Goal: Task Accomplishment & Management: Manage account settings

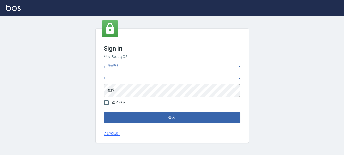
click at [150, 70] on input "電話號碼" at bounding box center [172, 72] width 136 height 14
type input "0989239739"
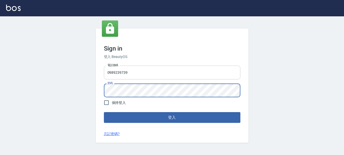
click at [104, 112] on button "登入" at bounding box center [172, 117] width 136 height 11
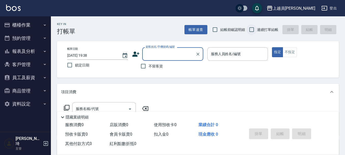
click at [250, 29] on input "連續打單結帳" at bounding box center [251, 29] width 11 height 11
checkbox input "true"
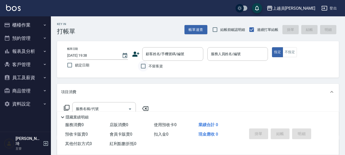
click at [148, 70] on input "不留客資" at bounding box center [143, 66] width 11 height 11
checkbox input "true"
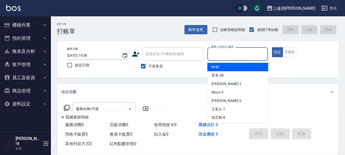
click at [245, 51] on input "服務人員姓名/編號" at bounding box center [238, 53] width 56 height 9
type input "ㄖ"
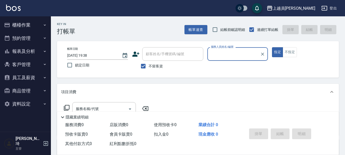
type input "ㄖ"
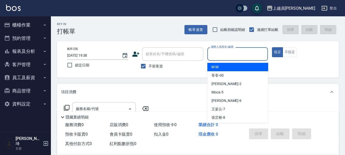
type input "ㄖ"
type input "ㄒ"
type input "ㄖ"
type input "Bonnie-B"
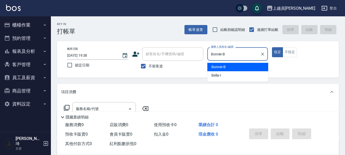
type button "true"
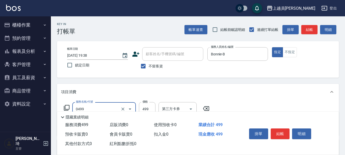
type input "去角質洗髮(0499)"
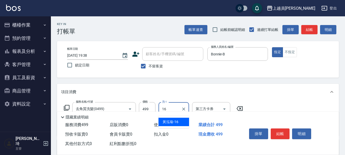
type input "[PERSON_NAME]-16"
type input "剪髮(302)"
type input "200"
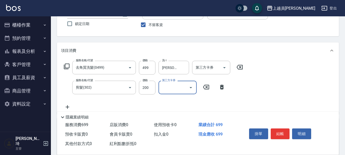
scroll to position [51, 0]
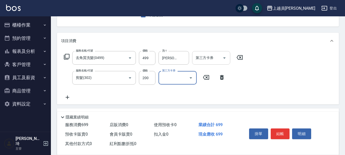
click at [197, 61] on input "第三方卡券" at bounding box center [208, 57] width 26 height 9
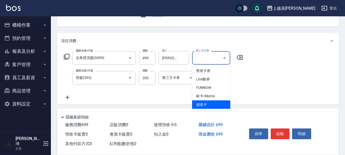
click at [216, 107] on span "儲值卡" at bounding box center [211, 104] width 38 height 8
type input "儲值卡"
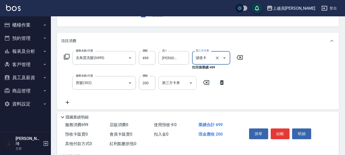
click at [181, 87] on div "第三方卡券" at bounding box center [178, 82] width 38 height 13
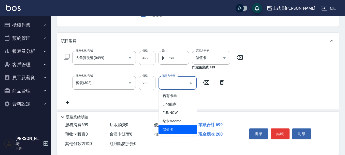
click at [187, 127] on span "儲值卡" at bounding box center [178, 129] width 38 height 8
type input "儲值卡"
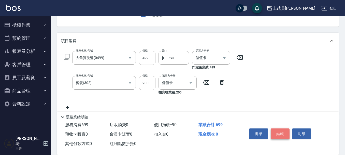
click at [280, 130] on button "結帳" at bounding box center [280, 133] width 19 height 11
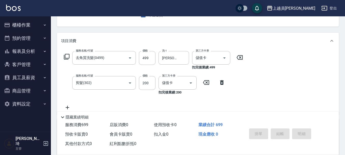
type input "[DATE] 19:43"
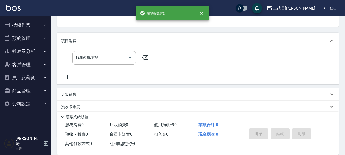
scroll to position [49, 0]
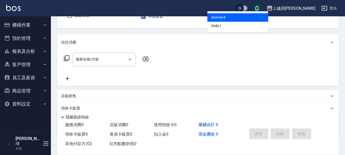
type input "Bonnie-B"
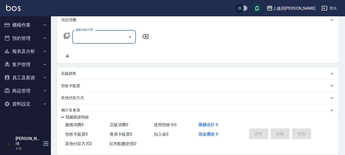
scroll to position [76, 0]
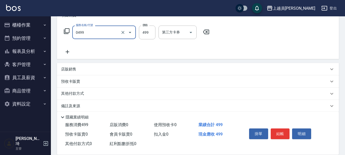
type input "去角質洗髮(0499)"
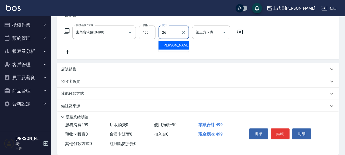
type input "[PERSON_NAME]-26"
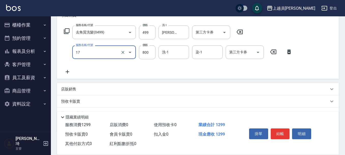
type input "染髮(17)"
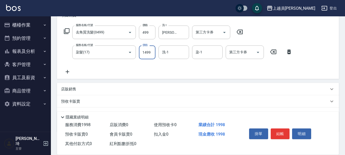
type input "1499"
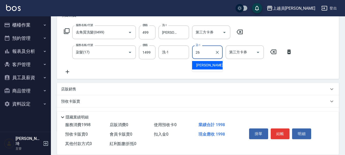
type input "[PERSON_NAME]-26"
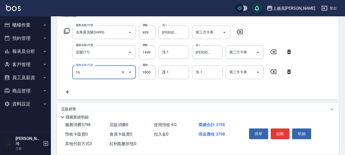
type input "鏡面護髮(16)"
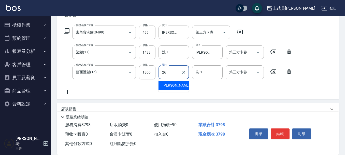
type input "[PERSON_NAME]-26"
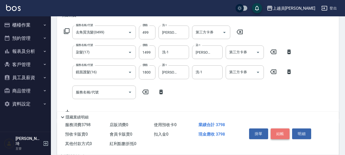
click at [278, 129] on button "結帳" at bounding box center [280, 133] width 19 height 11
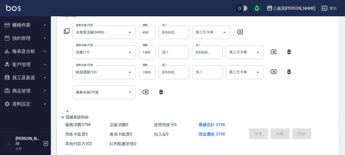
type input "[DATE] 19:45"
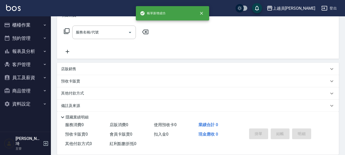
scroll to position [0, 0]
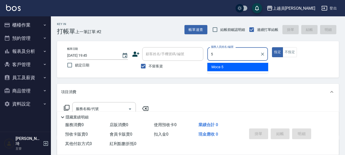
type input "Moca-5"
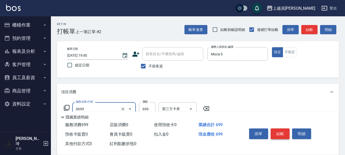
type input "精油洗髮(0699)"
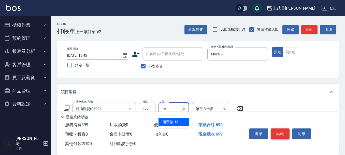
type input "[PERSON_NAME]-13"
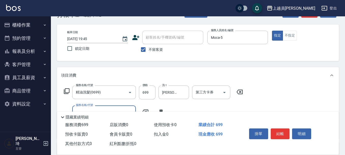
scroll to position [25, 0]
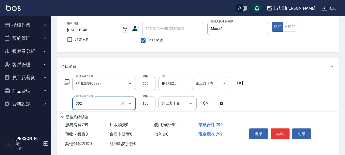
type input "剪髮(302)"
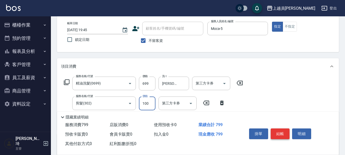
click at [288, 132] on button "結帳" at bounding box center [280, 133] width 19 height 11
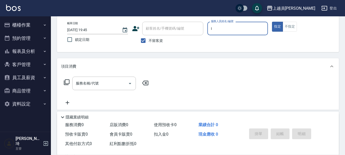
type input "Bella-I"
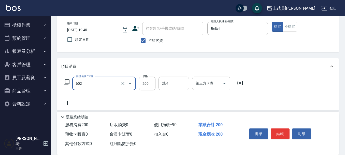
type input "一般洗髮(602)"
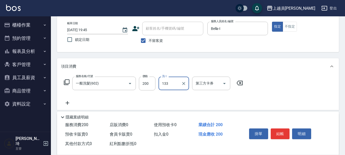
type input "133"
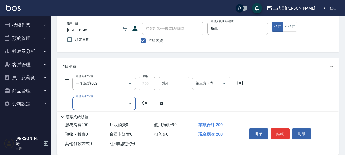
click at [172, 82] on input "洗-1" at bounding box center [174, 83] width 26 height 9
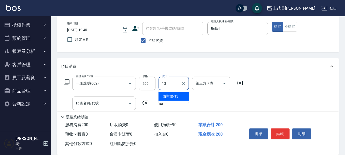
type input "[PERSON_NAME]-13"
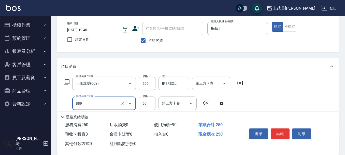
type input "精油(889)"
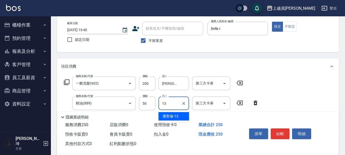
type input "[PERSON_NAME]-13"
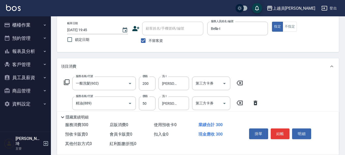
type input "瞬間保養(415)"
type input "[PERSON_NAME]-13"
click at [285, 132] on button "結帳" at bounding box center [280, 133] width 19 height 11
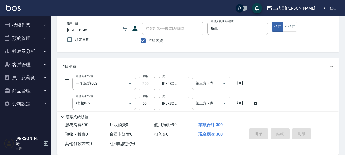
type input "[DATE] 19:46"
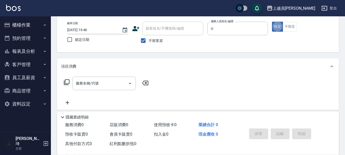
type input "Uni-U"
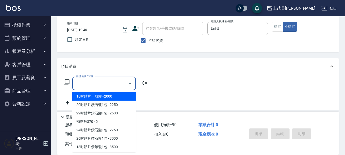
click at [109, 83] on input "服務名稱/代號" at bounding box center [100, 83] width 51 height 9
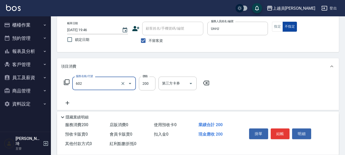
type input "一般洗髮(602)"
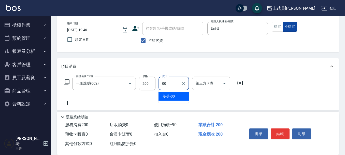
type input "苓苓-00"
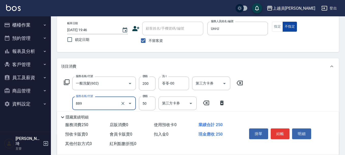
type input "精油(889)"
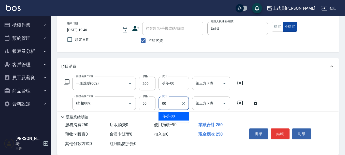
type input "苓苓-00"
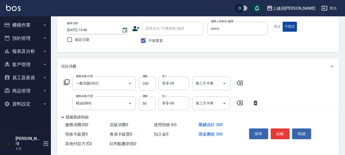
type input "瞬間保養(415)"
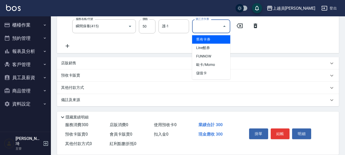
scroll to position [122, 0]
click at [162, 43] on div "服務名稱/代號 一般洗髮(602) 服務名稱/代號 價格 200 價格 洗-1 苓苓-00 洗-1 第三方卡券 第三方卡券 服務名稱/代號 精油(889) 服…" at bounding box center [161, 13] width 201 height 69
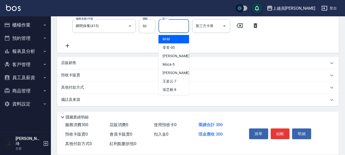
click at [176, 29] on input "護-1" at bounding box center [174, 25] width 26 height 9
type input "苓苓-00"
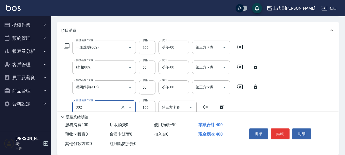
scroll to position [133, 0]
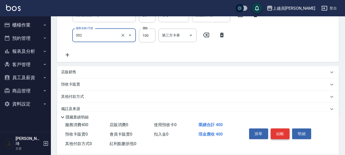
type input "剪髮(302)"
click at [278, 128] on button "結帳" at bounding box center [280, 133] width 19 height 11
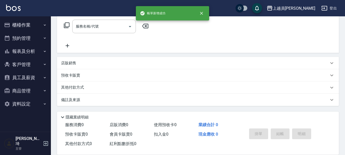
scroll to position [0, 0]
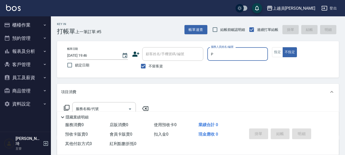
type input "[PERSON_NAME]-P"
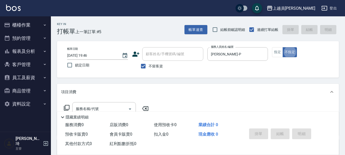
type button "false"
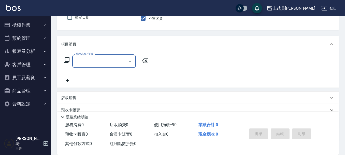
scroll to position [51, 0]
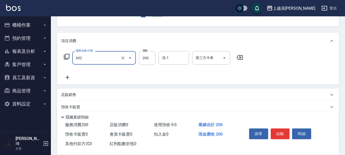
type input "一般洗髮(602)"
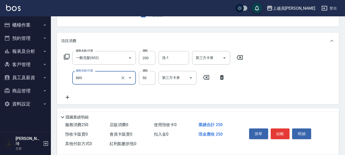
type input "精油(889)"
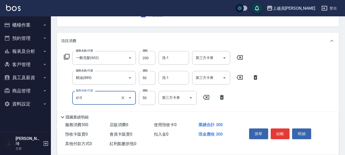
type input "瞬間保養(415)"
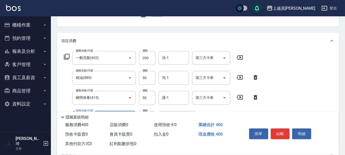
type input "剪髮(302)"
type input "50"
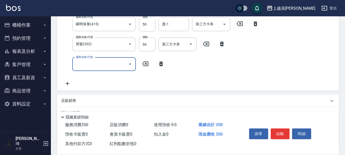
scroll to position [127, 0]
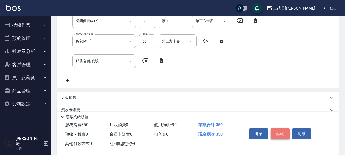
click at [283, 131] on button "結帳" at bounding box center [280, 133] width 19 height 11
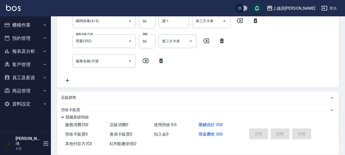
type input "[DATE] 19:47"
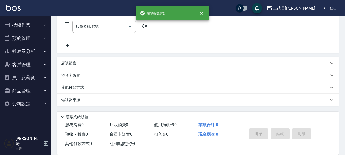
scroll to position [0, 0]
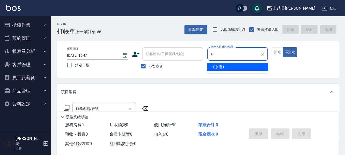
type input "[PERSON_NAME]-P"
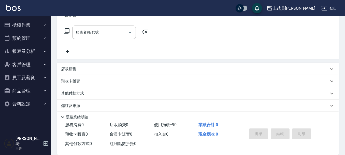
click at [94, 17] on div "項目消費" at bounding box center [195, 15] width 268 height 5
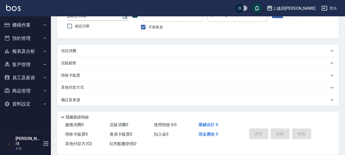
scroll to position [39, 0]
click at [96, 24] on label "鎖定日期" at bounding box center [94, 26] width 60 height 11
click at [75, 24] on input "鎖定日期" at bounding box center [69, 26] width 11 height 11
click at [95, 47] on div "項目消費" at bounding box center [198, 51] width 282 height 12
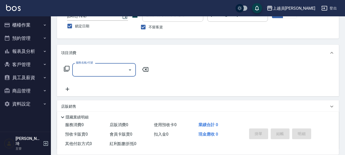
scroll to position [0, 0]
click at [67, 26] on input "鎖定日期" at bounding box center [69, 26] width 11 height 11
checkbox input "false"
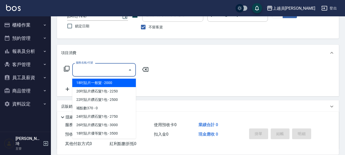
click at [99, 68] on input "服務名稱/代號" at bounding box center [100, 69] width 51 height 9
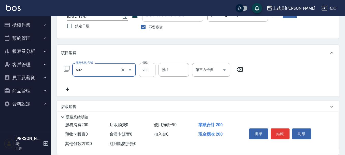
type input "一般洗髮(602)"
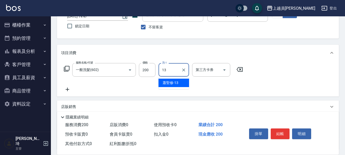
type input "[PERSON_NAME]-13"
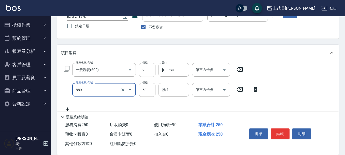
type input "精油(889)"
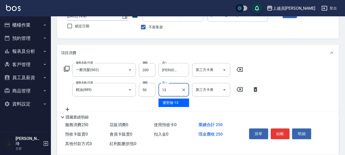
type input "[PERSON_NAME]-13"
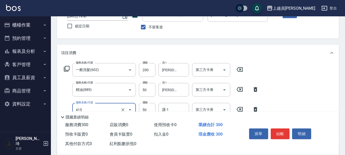
type input "瞬間保養(415)"
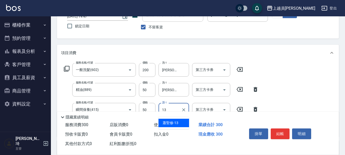
type input "[PERSON_NAME]-13"
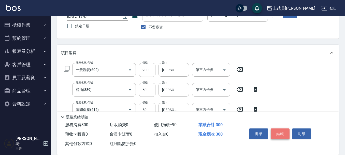
click at [284, 130] on button "結帳" at bounding box center [280, 133] width 19 height 11
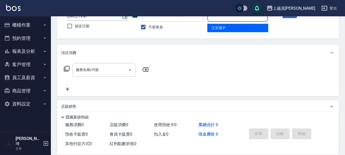
type input "[PERSON_NAME]-P"
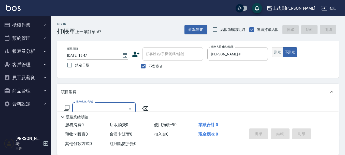
click at [280, 50] on button "指定" at bounding box center [277, 52] width 11 height 10
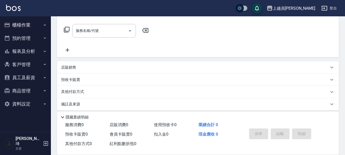
scroll to position [82, 0]
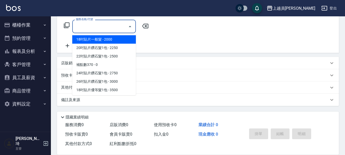
click at [94, 29] on input "服務名稱/代號" at bounding box center [100, 26] width 51 height 9
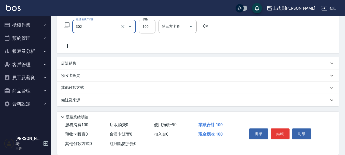
type input "剪髮(302)"
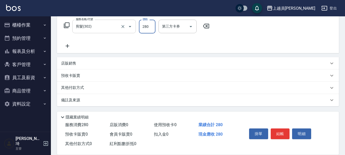
type input "280"
click at [286, 128] on button "結帳" at bounding box center [280, 133] width 19 height 11
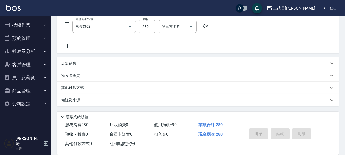
type input "[DATE] 19:48"
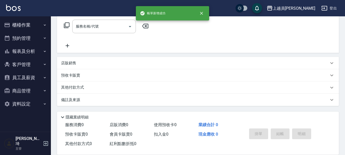
scroll to position [0, 0]
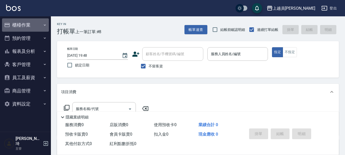
click at [30, 25] on button "櫃檯作業" at bounding box center [25, 24] width 47 height 13
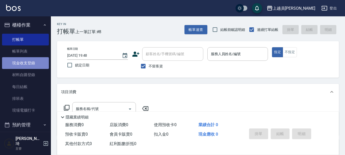
click at [35, 58] on link "現金收支登錄" at bounding box center [25, 63] width 47 height 12
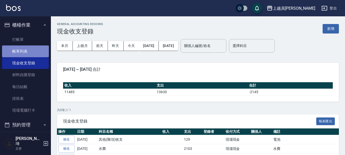
click at [37, 51] on link "帳單列表" at bounding box center [25, 51] width 47 height 12
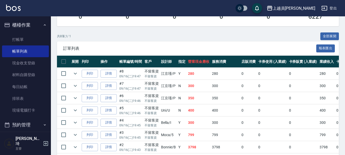
scroll to position [127, 0]
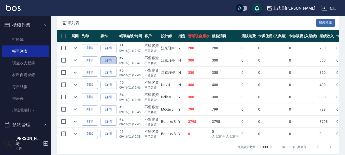
click at [107, 58] on link "詳情" at bounding box center [109, 60] width 16 height 8
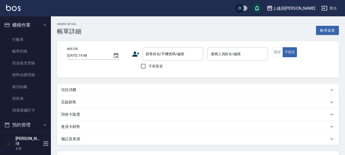
type input "[DATE] 19:47"
checkbox input "true"
type input "[PERSON_NAME]-P"
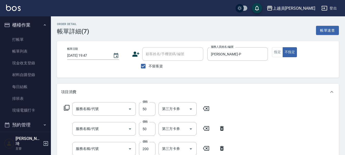
type input "瞬間保養(415)"
type input "精油(889)"
type input "一般洗髮(602)"
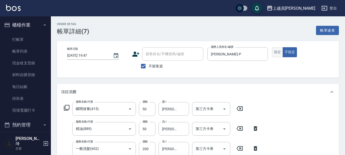
click at [277, 52] on button "指定" at bounding box center [277, 52] width 11 height 10
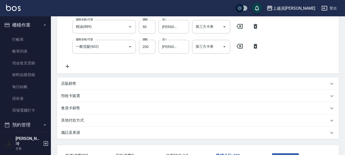
scroll to position [141, 0]
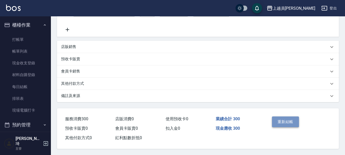
click at [293, 116] on button "重新結帳" at bounding box center [285, 121] width 27 height 11
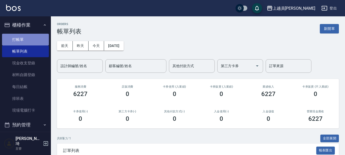
click at [34, 41] on link "打帳單" at bounding box center [25, 40] width 47 height 12
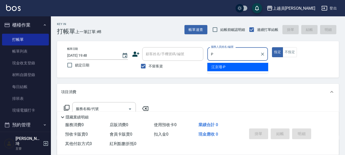
type input "[PERSON_NAME]-P"
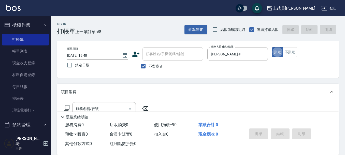
type button "true"
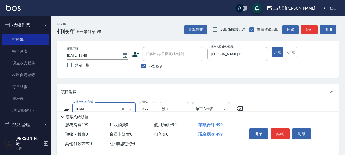
type input "去角質洗髮(0499)"
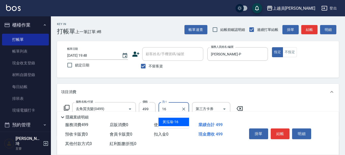
type input "[PERSON_NAME]-16"
type input "J"
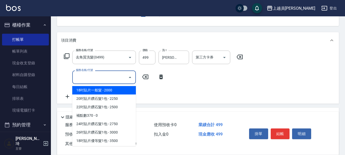
scroll to position [51, 0]
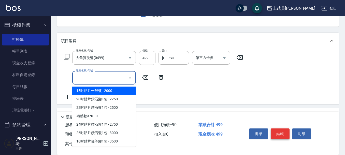
click at [277, 129] on button "結帳" at bounding box center [280, 133] width 19 height 11
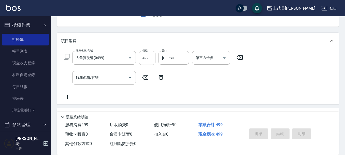
type input "[DATE] 19:49"
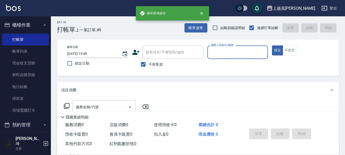
scroll to position [0, 0]
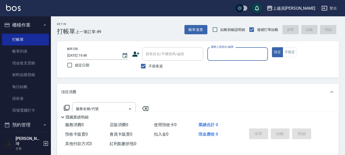
type input "P"
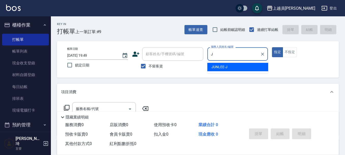
type input "[PERSON_NAME]"
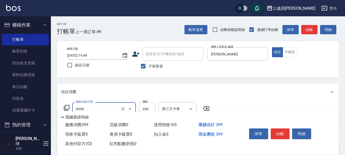
type input "海鹽SPA(0399)"
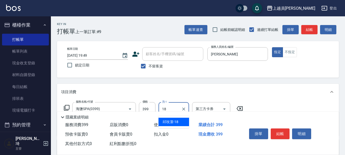
type input "[PERSON_NAME]-18"
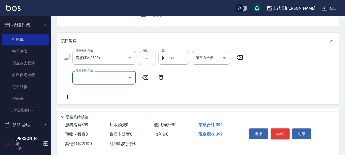
click at [282, 128] on button "結帳" at bounding box center [280, 133] width 19 height 11
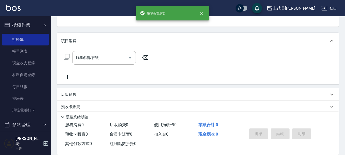
scroll to position [49, 0]
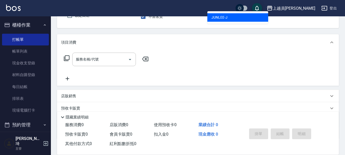
type input "[PERSON_NAME]"
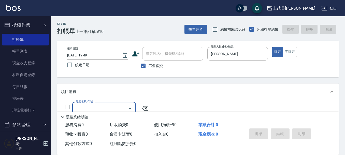
scroll to position [0, 0]
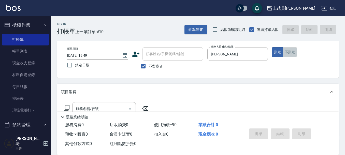
click at [288, 53] on button "不指定" at bounding box center [290, 52] width 14 height 10
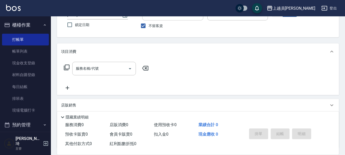
scroll to position [51, 0]
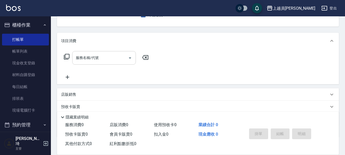
click at [108, 58] on input "服務名稱/代號" at bounding box center [100, 57] width 51 height 9
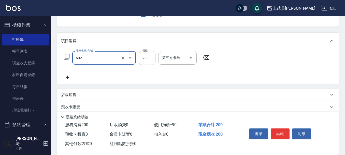
type input "一般洗髮(602)"
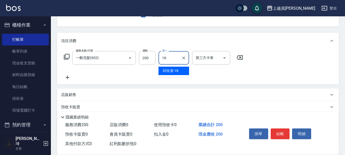
type input "[PERSON_NAME]-18"
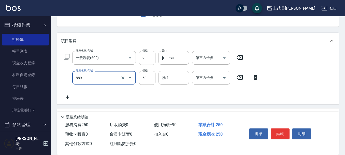
type input "精油(889)"
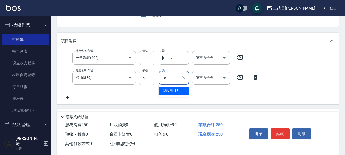
type input "[PERSON_NAME]-18"
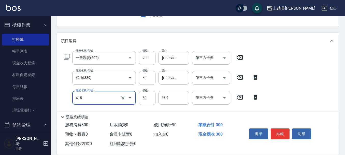
type input "瞬間保養(415)"
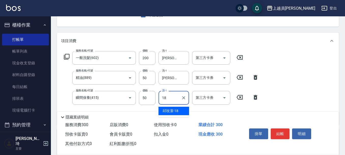
type input "[PERSON_NAME]-18"
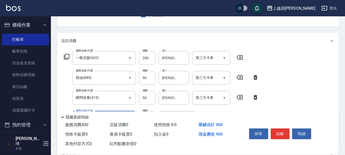
type input "剪髮(302)"
type input "50"
click at [278, 128] on button "結帳" at bounding box center [280, 133] width 19 height 11
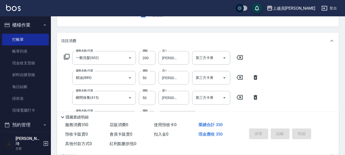
type input "[DATE] 19:50"
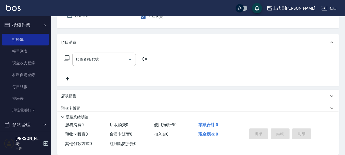
type input "[PERSON_NAME]"
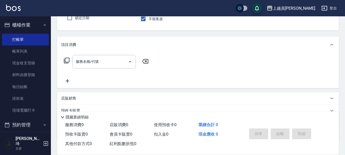
type button "false"
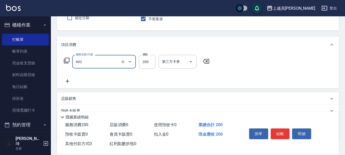
type input "一般洗髮(602)"
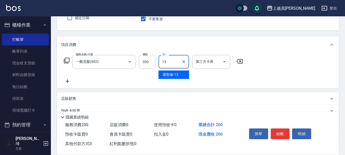
type input "[PERSON_NAME]-13"
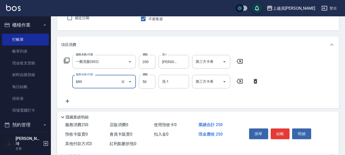
type input "精油(889)"
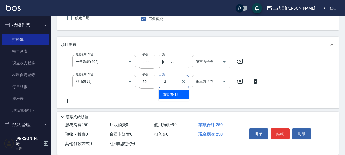
type input "[PERSON_NAME]-13"
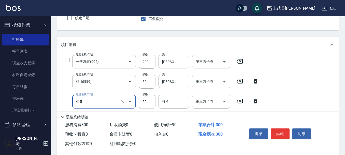
type input "瞬間保養(415)"
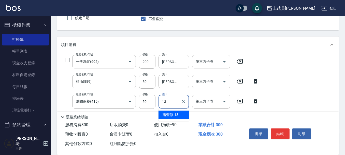
type input "[PERSON_NAME]-13"
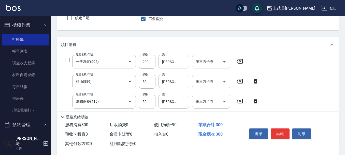
click at [211, 56] on div "第三方卡券" at bounding box center [211, 61] width 38 height 13
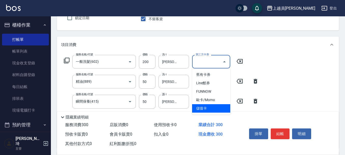
click at [206, 107] on span "儲值卡" at bounding box center [211, 108] width 38 height 8
type input "儲值卡"
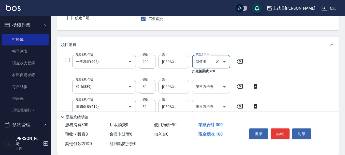
click at [213, 89] on div "第三方卡券 第三方卡券" at bounding box center [211, 86] width 38 height 13
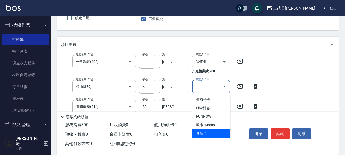
click at [212, 132] on span "儲值卡" at bounding box center [211, 133] width 38 height 8
type input "儲值卡"
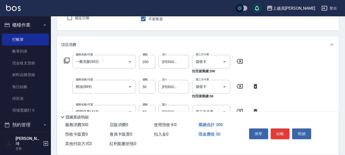
click at [214, 103] on div "服務名稱/代號 一般洗髮(602) 服務名稱/代號 價格 200 價格 洗-1 [PERSON_NAME]-13 洗-1 第三方卡券 儲值卡 第三方卡券 扣完…" at bounding box center [161, 104] width 201 height 99
click at [214, 106] on div "第三方卡券" at bounding box center [211, 111] width 38 height 13
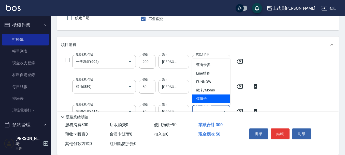
click at [212, 97] on span "儲值卡" at bounding box center [211, 98] width 38 height 8
type input "儲值卡"
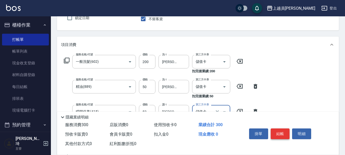
click at [280, 133] on button "結帳" at bounding box center [280, 133] width 19 height 11
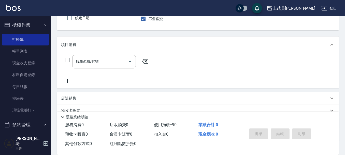
type input "[PERSON_NAME]"
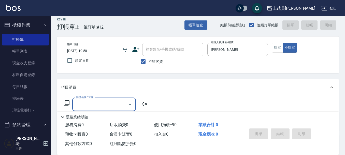
scroll to position [0, 0]
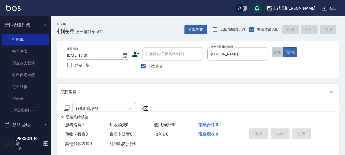
click at [280, 53] on button "指定" at bounding box center [277, 52] width 11 height 10
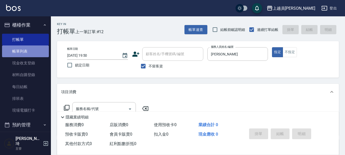
click at [25, 55] on link "帳單列表" at bounding box center [25, 51] width 47 height 12
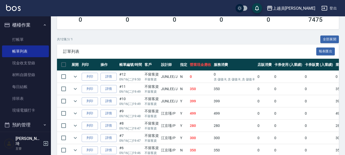
scroll to position [102, 0]
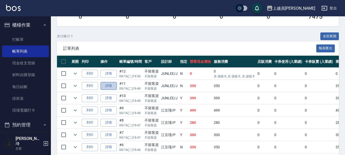
click at [107, 86] on link "詳情" at bounding box center [109, 86] width 16 height 8
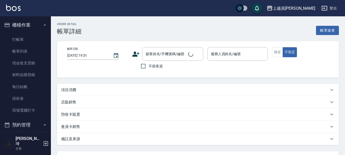
type input "[DATE] 19:49"
checkbox input "true"
type input "[PERSON_NAME]"
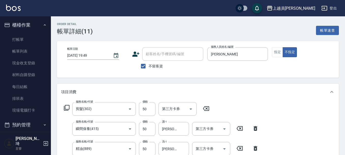
type input "剪髮(302)"
type input "瞬間保養(415)"
type input "精油(889)"
type input "一般洗髮(602)"
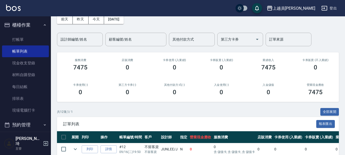
scroll to position [127, 0]
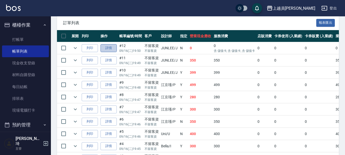
click at [108, 47] on link "詳情" at bounding box center [109, 48] width 16 height 8
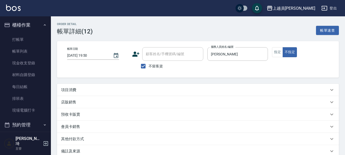
type input "[DATE] 19:50"
checkbox input "true"
type input "[PERSON_NAME]"
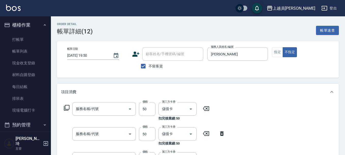
type input "瞬間保養(415)"
type input "精油(889)"
type input "一般洗髮(602)"
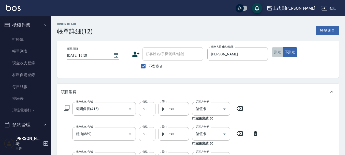
click at [277, 51] on button "指定" at bounding box center [277, 52] width 11 height 10
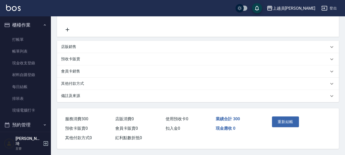
scroll to position [156, 0]
click at [289, 117] on button "重新結帳" at bounding box center [285, 121] width 27 height 11
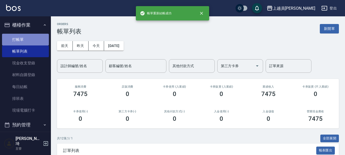
click at [44, 36] on link "打帳單" at bounding box center [25, 40] width 47 height 12
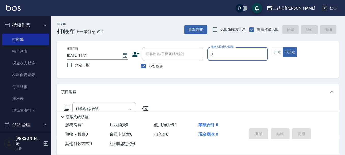
type input "[PERSON_NAME]"
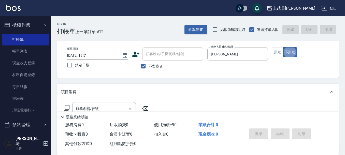
type button "false"
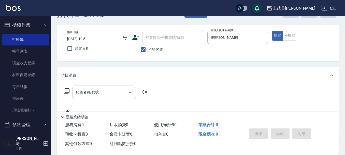
scroll to position [25, 0]
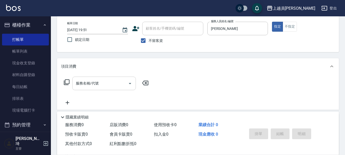
click at [105, 89] on div "服務名稱/代號" at bounding box center [104, 82] width 64 height 13
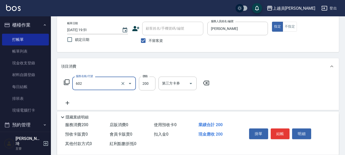
type input "一般洗髮(602)"
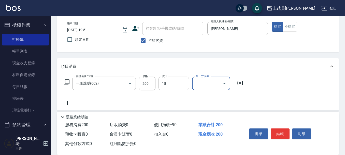
type input "[PERSON_NAME]-18"
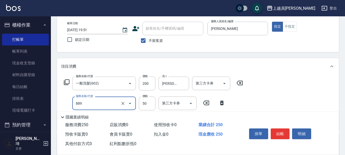
type input "精油(889)"
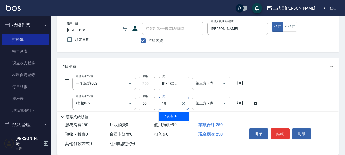
type input "[PERSON_NAME]-18"
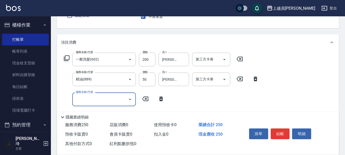
scroll to position [76, 0]
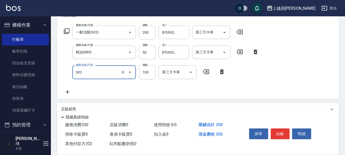
type input "剪髮(302)"
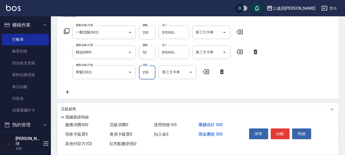
type input "250"
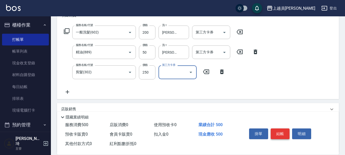
click at [287, 131] on button "結帳" at bounding box center [280, 133] width 19 height 11
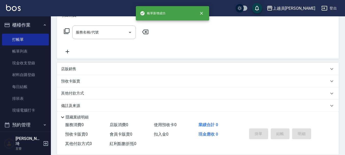
scroll to position [0, 0]
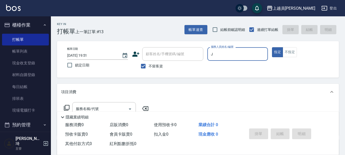
type input "[PERSON_NAME]"
type button "true"
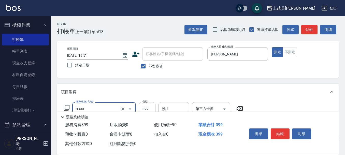
type input "海鹽SPA(0399)"
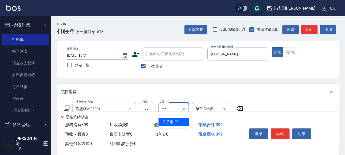
type input "[PERSON_NAME]-27"
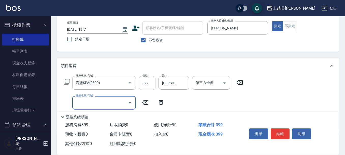
scroll to position [102, 0]
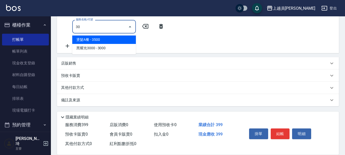
type input "302"
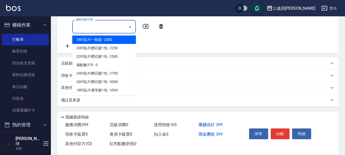
type input "18吋貼片一般髮(000001)"
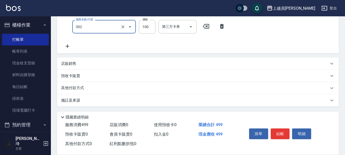
type input "剪髮(302)"
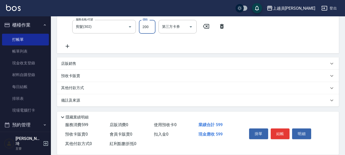
type input "200"
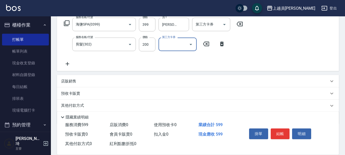
scroll to position [76, 0]
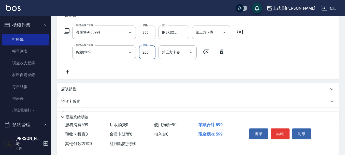
click at [148, 33] on input "399" at bounding box center [147, 32] width 17 height 14
type input "400"
click at [274, 131] on button "結帳" at bounding box center [280, 133] width 19 height 11
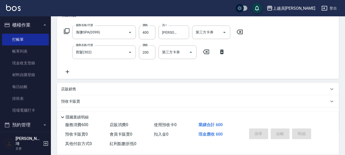
type input "[DATE] 19:52"
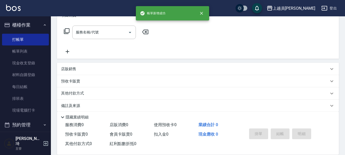
scroll to position [0, 0]
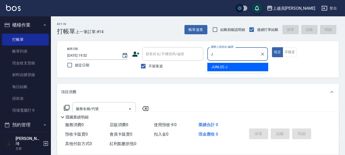
type input "[PERSON_NAME]"
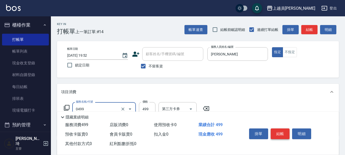
type input "去角質洗髮(0499)"
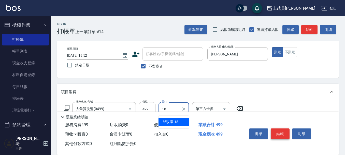
type input "[PERSON_NAME]-18"
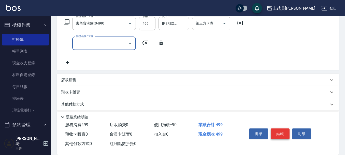
scroll to position [76, 0]
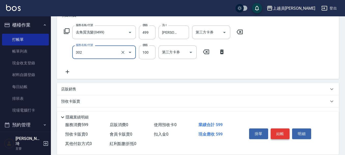
type input "剪髮(302)"
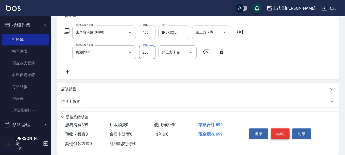
type input "200"
click at [151, 35] on input "499" at bounding box center [147, 32] width 17 height 14
click at [152, 35] on input "499" at bounding box center [147, 32] width 17 height 14
type input "500"
click at [279, 132] on button "結帳" at bounding box center [280, 133] width 19 height 11
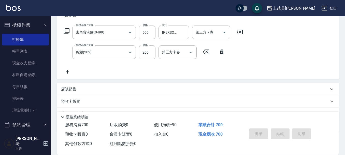
type input "[DATE] 19:53"
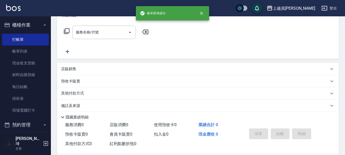
scroll to position [0, 0]
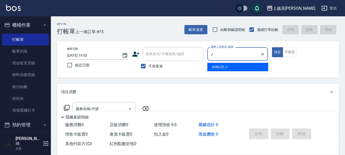
type input "[PERSON_NAME]"
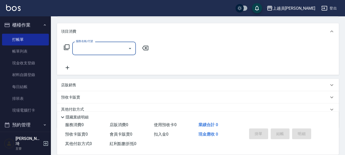
scroll to position [76, 0]
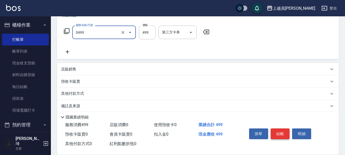
type input "去角質洗髮(0499)"
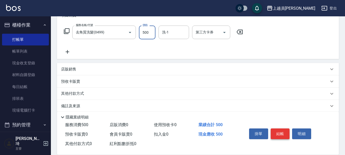
type input "500"
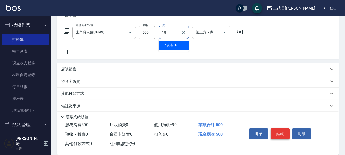
type input "[PERSON_NAME]-18"
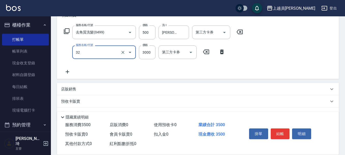
type input "染髮A餐(32)"
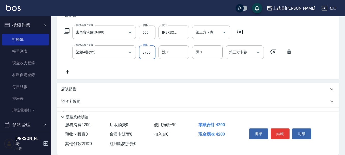
type input "3700"
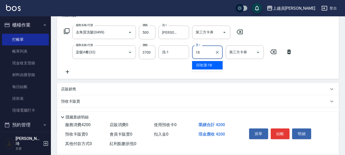
type input "[PERSON_NAME]-18"
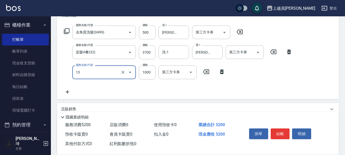
type input "酵素護髮(13)"
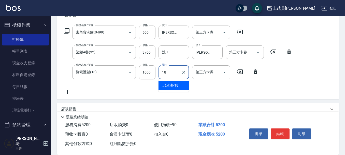
type input "[PERSON_NAME]-18"
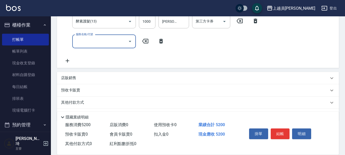
scroll to position [127, 0]
click at [84, 79] on div "店販銷售" at bounding box center [195, 77] width 268 height 5
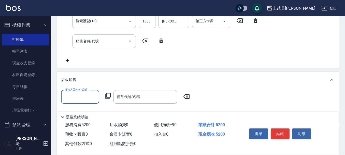
scroll to position [0, 0]
type input "[PERSON_NAME]"
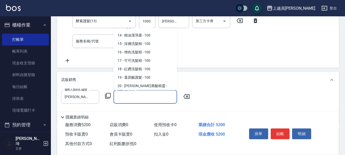
scroll to position [133, 0]
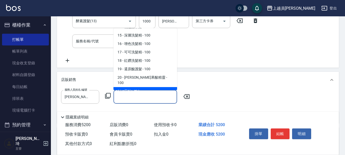
type input "果油"
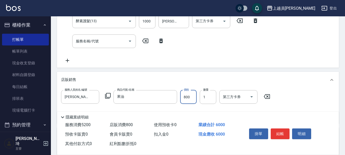
type input "800"
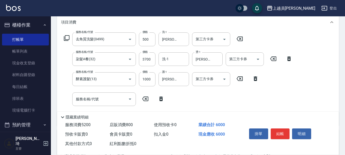
scroll to position [58, 0]
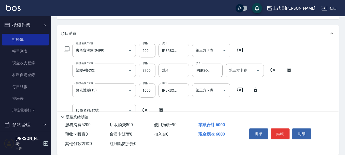
click at [150, 74] on input "3700" at bounding box center [147, 70] width 17 height 14
click at [147, 71] on input "400" at bounding box center [147, 70] width 17 height 14
type input "4000"
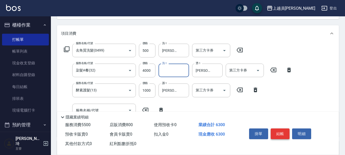
click at [281, 132] on button "結帳" at bounding box center [280, 133] width 19 height 11
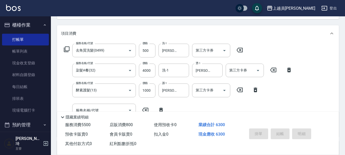
type input "[DATE] 19:54"
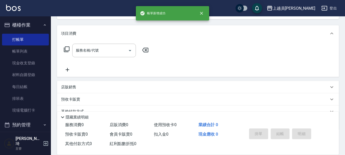
scroll to position [49, 0]
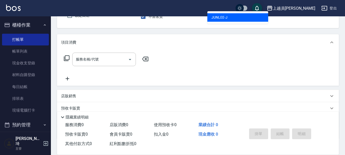
type input "[PERSON_NAME]"
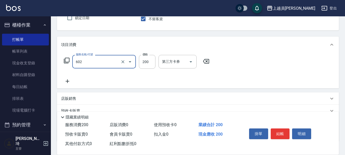
type input "一般洗髮(602)"
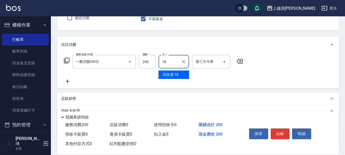
type input "[PERSON_NAME]-18"
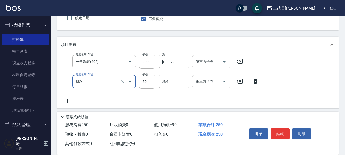
type input "精油(889)"
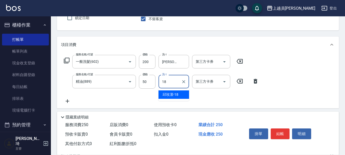
type input "[PERSON_NAME]-18"
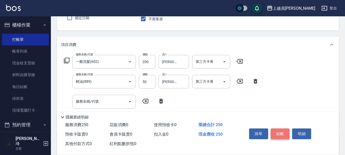
click at [280, 132] on button "結帳" at bounding box center [280, 133] width 19 height 11
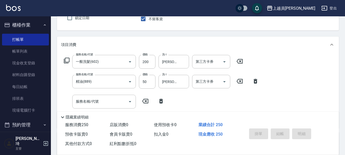
type input "[DATE] 19:55"
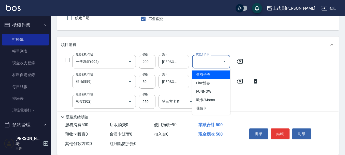
click at [216, 59] on input "第三方卡券" at bounding box center [208, 61] width 26 height 9
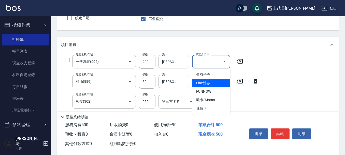
click at [210, 86] on span "Line酷券" at bounding box center [211, 83] width 38 height 8
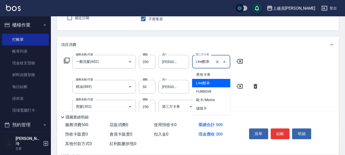
click at [214, 62] on input "Line酷券" at bounding box center [204, 61] width 19 height 9
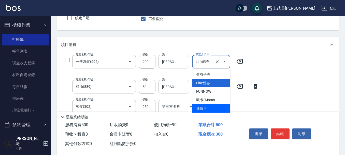
click at [206, 107] on span "儲值卡" at bounding box center [211, 108] width 38 height 8
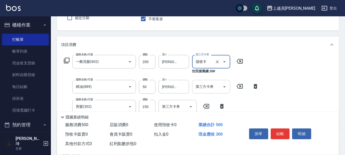
click at [213, 81] on div "第三方卡券" at bounding box center [211, 86] width 38 height 13
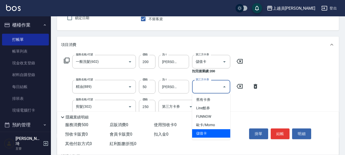
click at [208, 135] on span "儲值卡" at bounding box center [211, 133] width 38 height 8
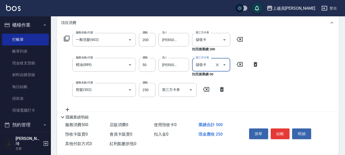
scroll to position [98, 0]
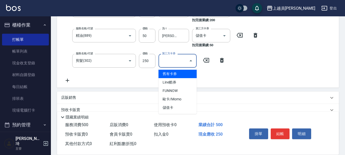
click at [178, 59] on div "第三方卡券 第三方卡券" at bounding box center [178, 60] width 38 height 13
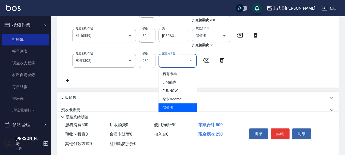
click at [174, 111] on span "儲值卡" at bounding box center [178, 107] width 38 height 8
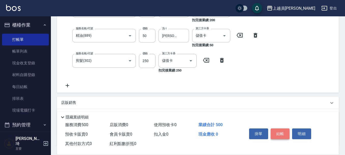
click at [279, 131] on button "結帳" at bounding box center [280, 133] width 19 height 11
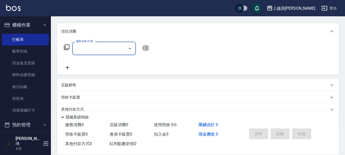
scroll to position [76, 0]
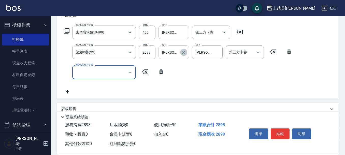
click at [184, 51] on icon "Clear" at bounding box center [183, 52] width 5 height 5
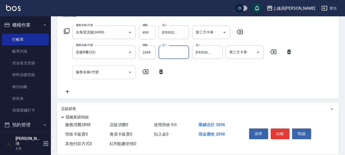
click at [97, 75] on input "服務名稱/代號" at bounding box center [100, 71] width 51 height 9
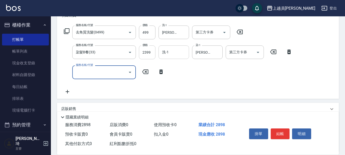
click at [150, 54] on input "2399" at bounding box center [147, 52] width 17 height 14
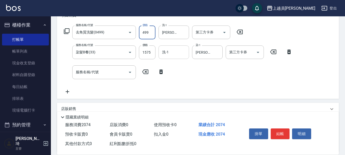
click at [152, 30] on input "499" at bounding box center [147, 32] width 17 height 14
click at [226, 34] on icon "Open" at bounding box center [224, 32] width 6 height 6
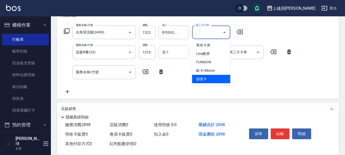
click at [220, 78] on span "儲值卡" at bounding box center [211, 79] width 38 height 8
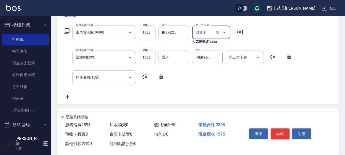
click at [285, 134] on button "結帳" at bounding box center [280, 133] width 19 height 11
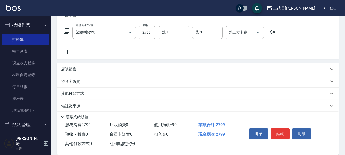
click at [173, 18] on div "項目消費" at bounding box center [198, 15] width 282 height 16
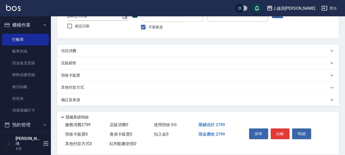
click at [187, 51] on div "項目消費" at bounding box center [195, 50] width 268 height 5
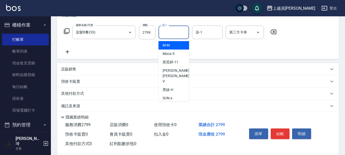
click at [173, 34] on input "洗-1" at bounding box center [174, 32] width 26 height 9
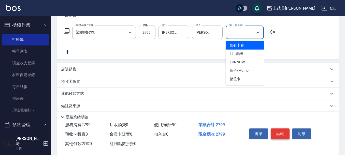
click at [279, 132] on button "結帳" at bounding box center [280, 133] width 19 height 11
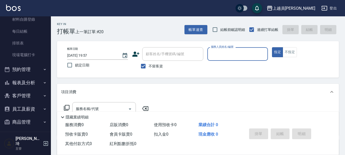
scroll to position [67, 0]
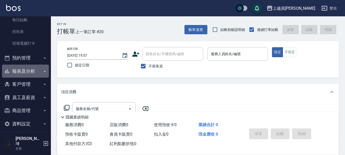
click at [30, 68] on button "報表及分析" at bounding box center [25, 70] width 47 height 13
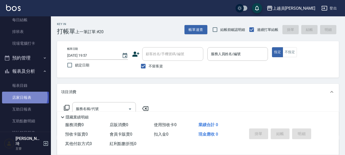
click at [23, 96] on link "店家日報表" at bounding box center [25, 97] width 47 height 12
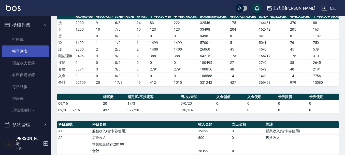
click at [26, 54] on link "帳單列表" at bounding box center [25, 51] width 47 height 12
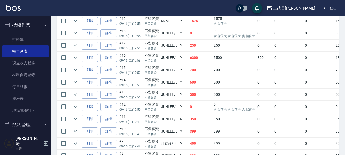
scroll to position [130, 0]
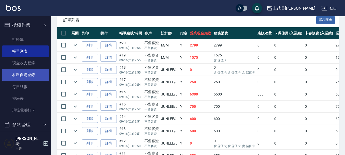
click at [23, 76] on link "材料自購登錄" at bounding box center [25, 75] width 47 height 12
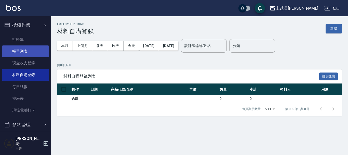
click at [33, 53] on link "帳單列表" at bounding box center [25, 51] width 47 height 12
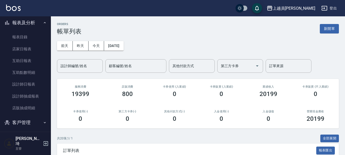
scroll to position [127, 0]
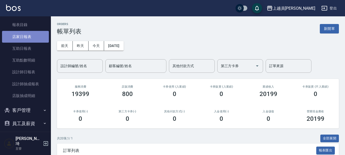
click at [27, 37] on link "店家日報表" at bounding box center [25, 37] width 47 height 12
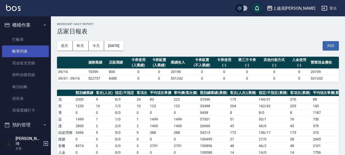
click at [23, 50] on link "帳單列表" at bounding box center [25, 51] width 47 height 12
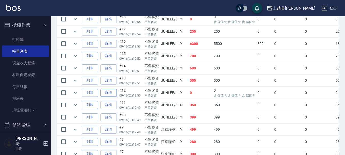
scroll to position [153, 0]
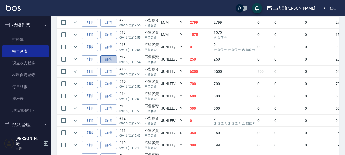
click at [108, 61] on link "詳情" at bounding box center [109, 59] width 16 height 8
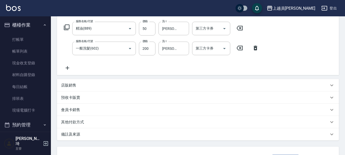
scroll to position [51, 0]
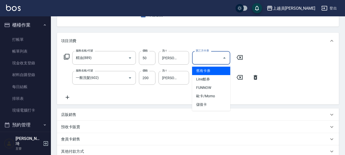
click at [212, 57] on div "第三方卡券 第三方卡券" at bounding box center [211, 57] width 38 height 13
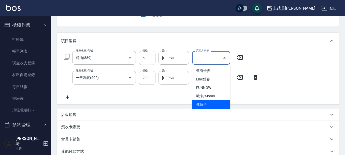
click at [218, 103] on span "儲值卡" at bounding box center [211, 104] width 38 height 8
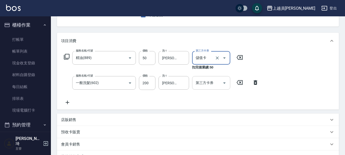
click at [212, 83] on input "第三方卡券" at bounding box center [208, 82] width 26 height 9
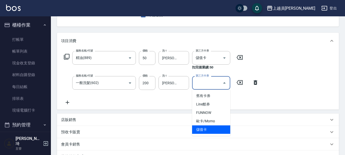
click at [214, 125] on span "儲值卡" at bounding box center [211, 129] width 38 height 8
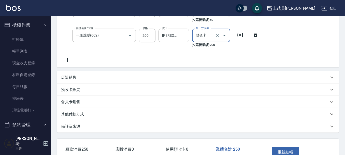
scroll to position [102, 0]
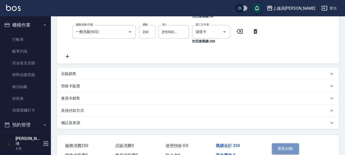
click at [283, 151] on button "重新結帳" at bounding box center [285, 148] width 27 height 11
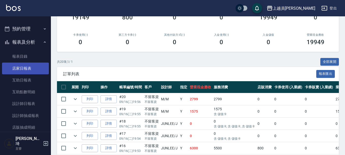
scroll to position [76, 0]
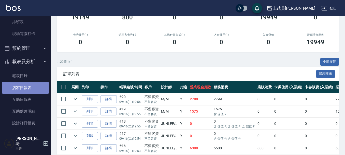
click at [31, 88] on link "店家日報表" at bounding box center [25, 88] width 47 height 12
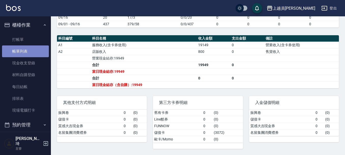
click at [27, 52] on link "帳單列表" at bounding box center [25, 51] width 47 height 12
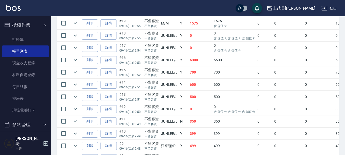
scroll to position [153, 0]
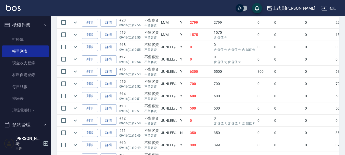
click at [112, 70] on link "詳情" at bounding box center [109, 71] width 16 height 8
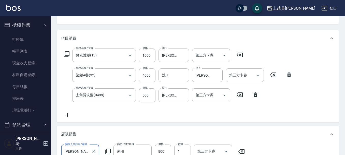
scroll to position [51, 0]
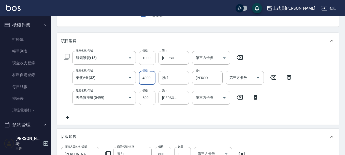
click at [150, 76] on input "4000" at bounding box center [147, 78] width 17 height 14
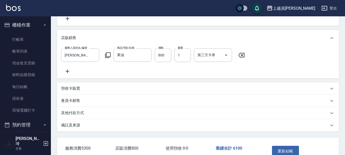
scroll to position [185, 0]
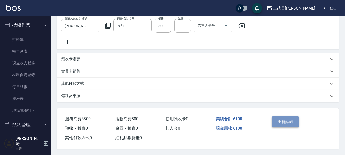
click at [288, 117] on button "重新結帳" at bounding box center [285, 121] width 27 height 11
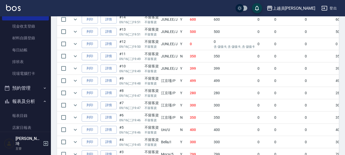
scroll to position [76, 0]
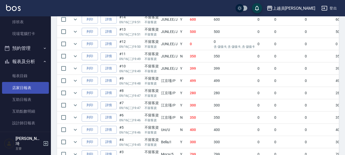
click at [30, 86] on link "店家日報表" at bounding box center [25, 88] width 47 height 12
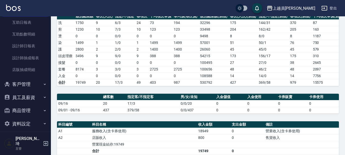
scroll to position [153, 0]
